Goal: Information Seeking & Learning: Learn about a topic

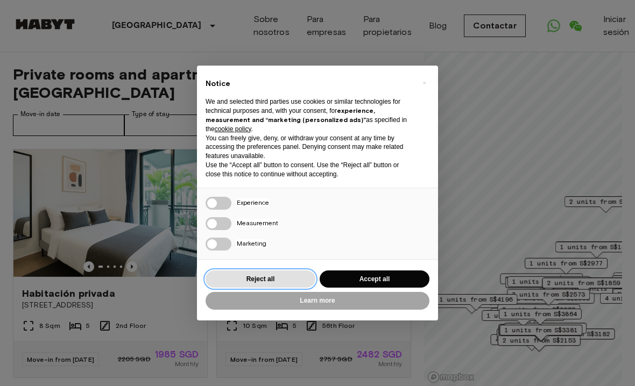
click at [263, 278] on button "Reject all" at bounding box center [261, 280] width 110 height 18
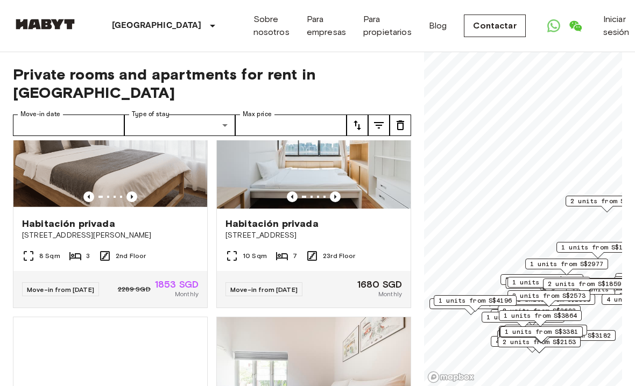
scroll to position [1736, 0]
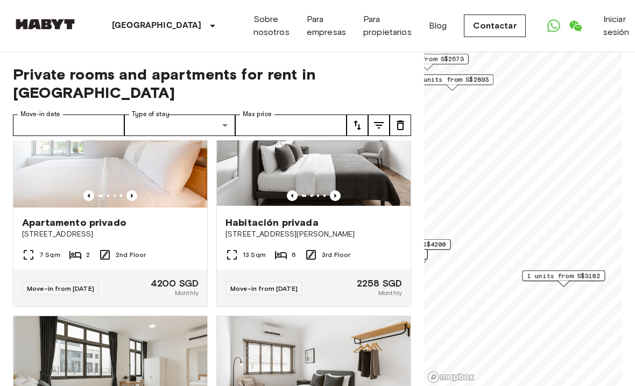
scroll to position [684, 0]
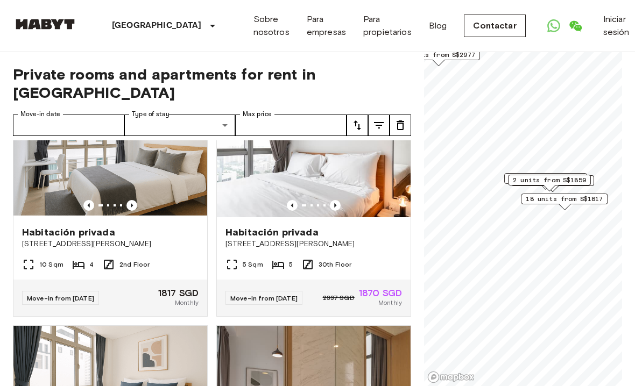
scroll to position [1488, 0]
